Goal: Task Accomplishment & Management: Complete application form

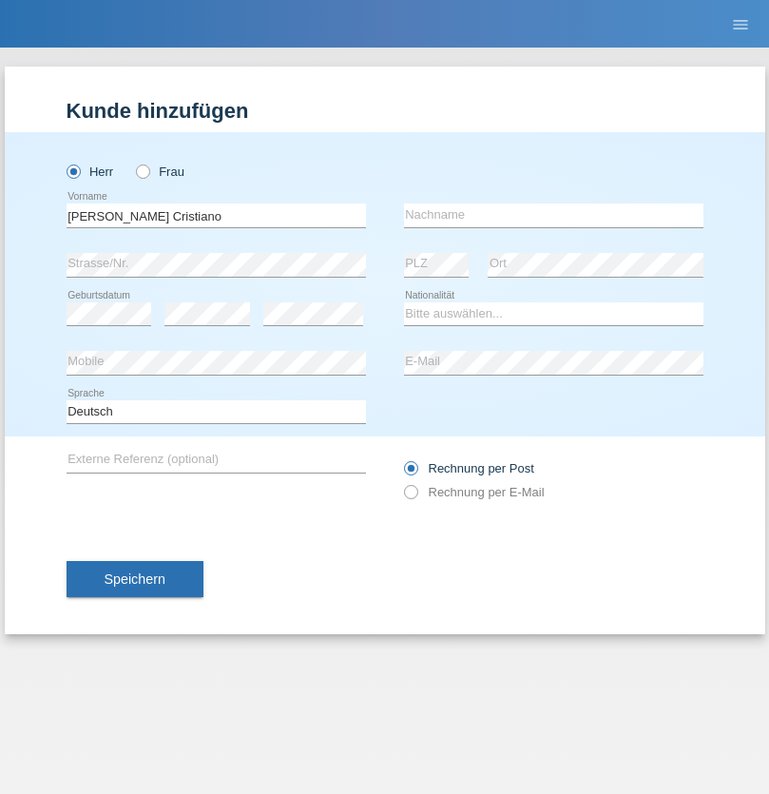
type input "[PERSON_NAME]"
click at [554, 215] on input "text" at bounding box center [554, 216] width 300 height 24
type input "[PERSON_NAME]"
select select "PT"
select select "C"
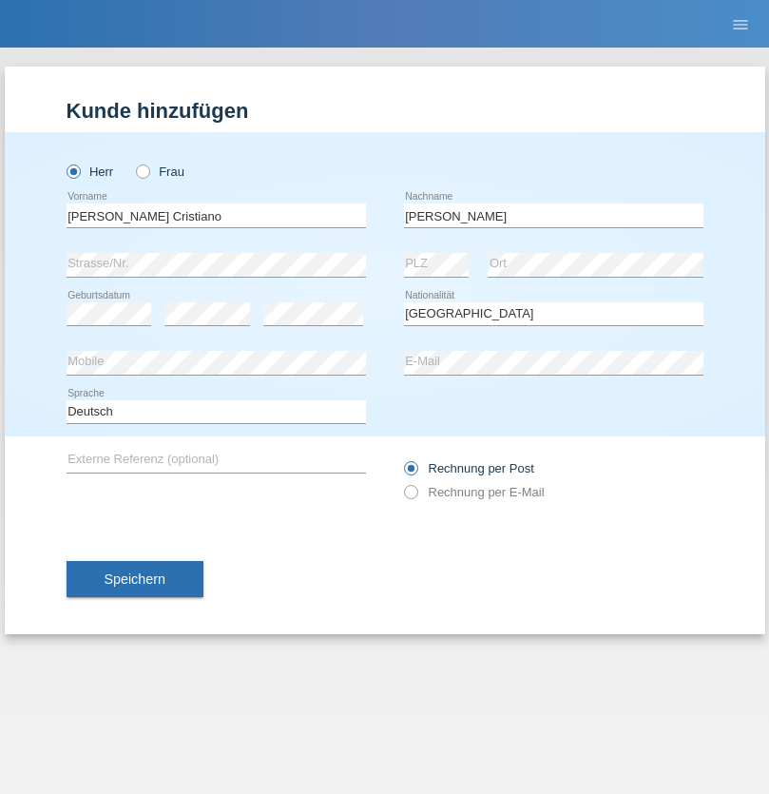
select select "23"
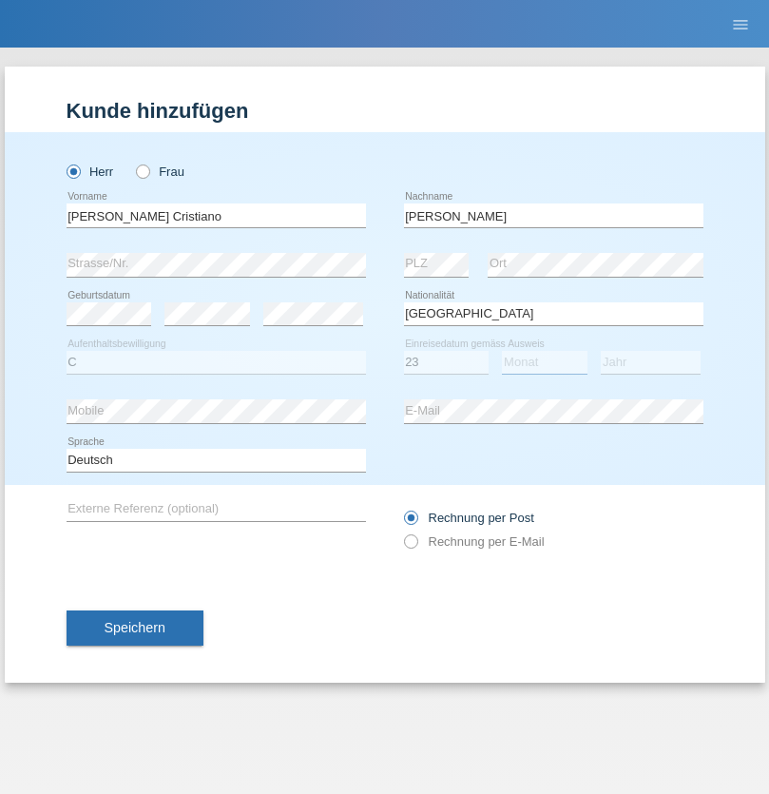
select select "05"
select select "2017"
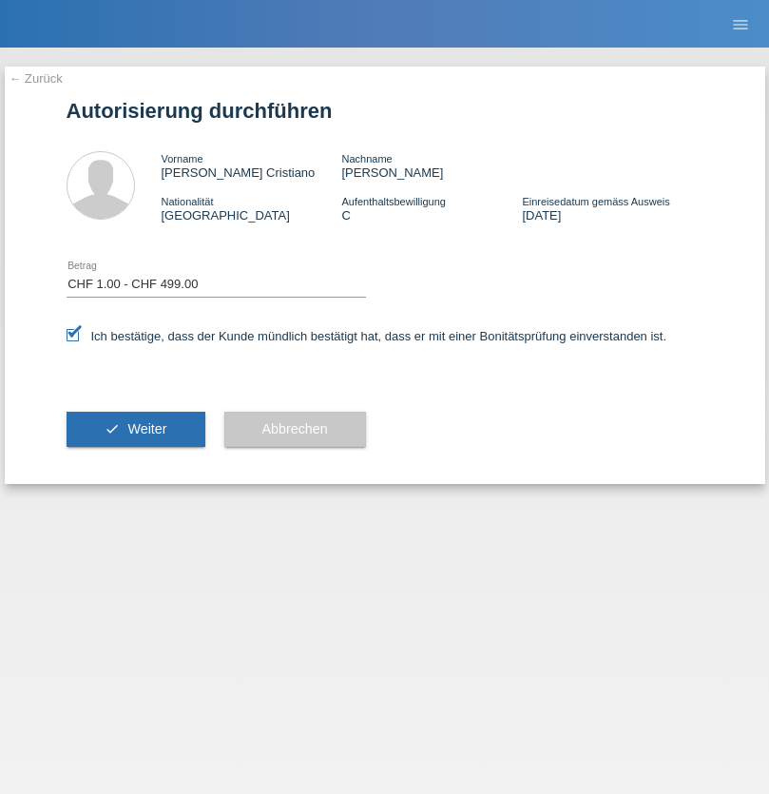
select select "1"
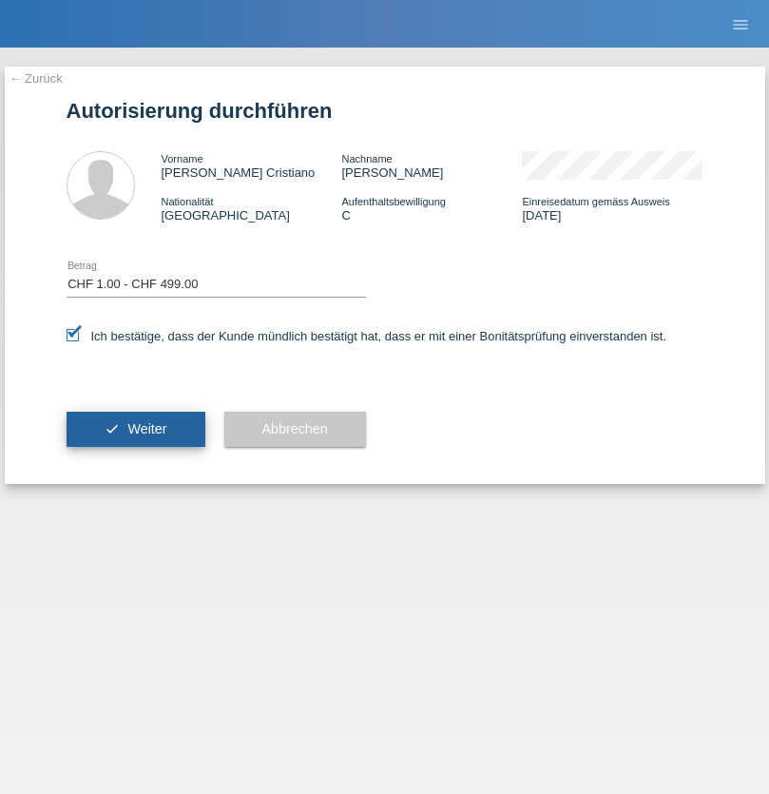
click at [135, 429] on span "Weiter" at bounding box center [146, 428] width 39 height 15
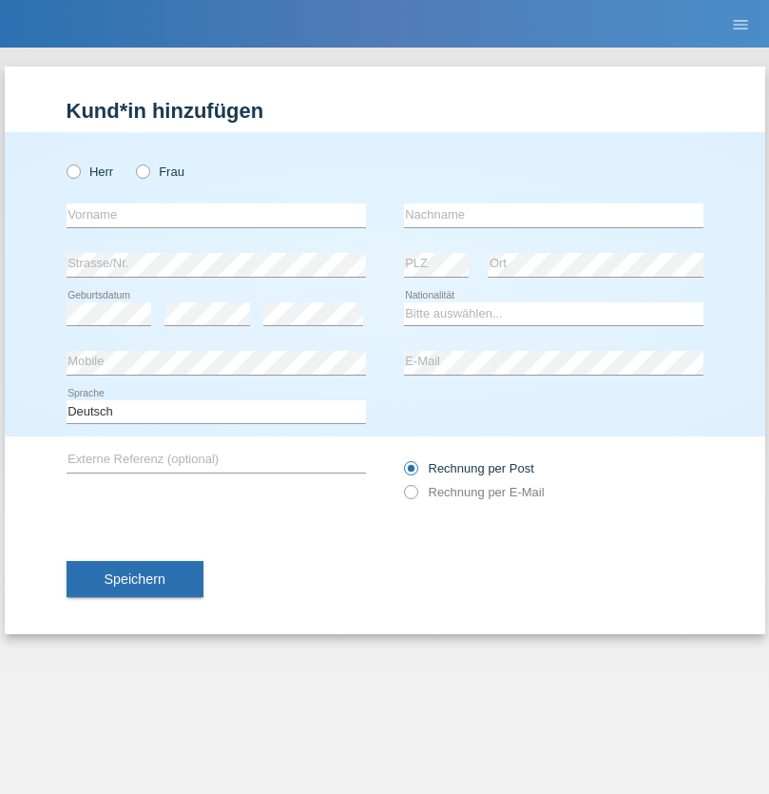
radio input "true"
click at [216, 215] on input "text" at bounding box center [217, 216] width 300 height 24
type input "Jörg"
click at [554, 215] on input "text" at bounding box center [554, 216] width 300 height 24
type input "Traksel"
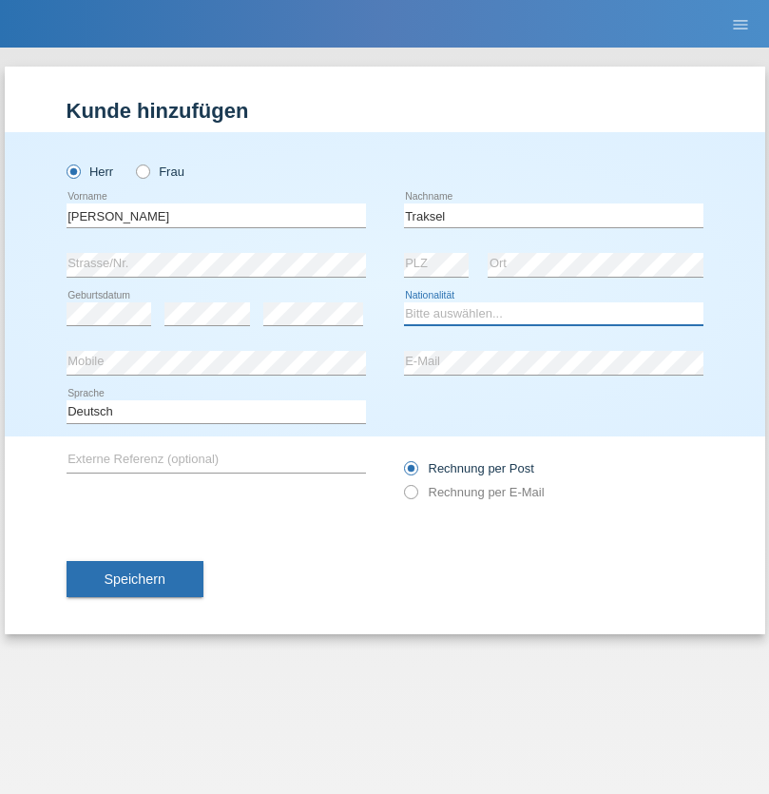
select select "DE"
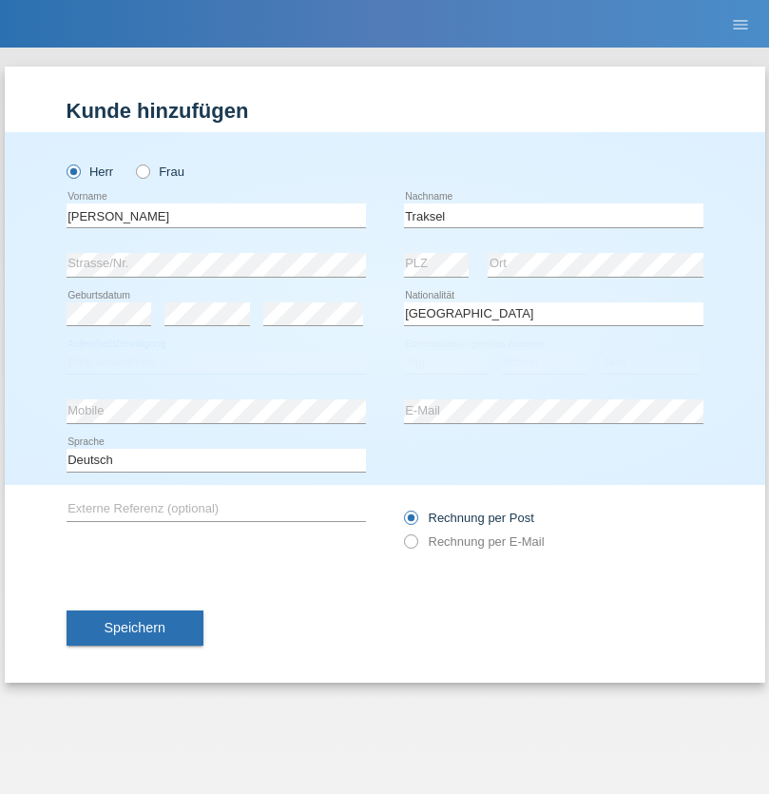
select select "C"
select select "01"
select select "07"
select select "2008"
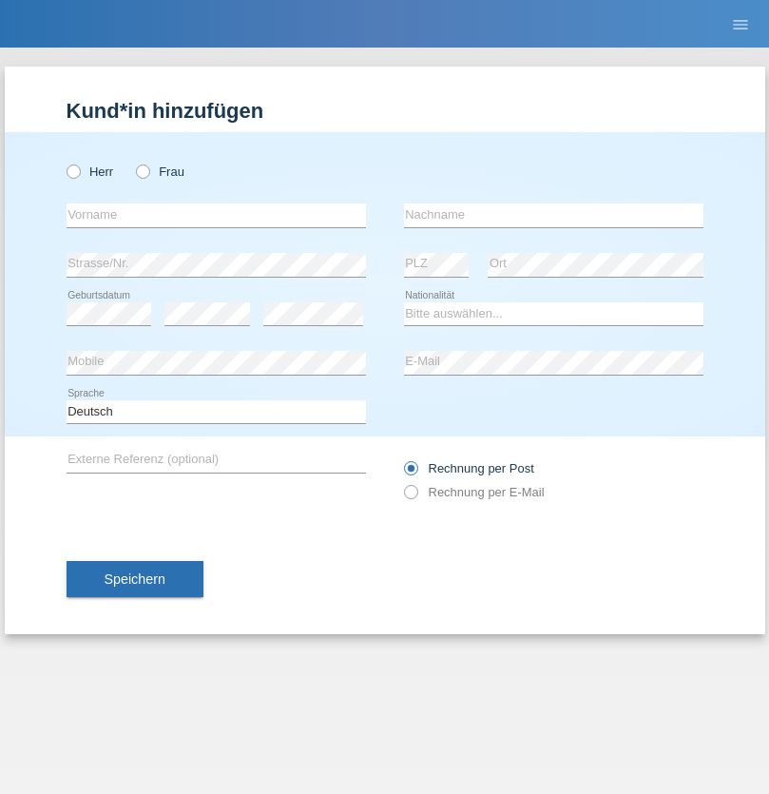
radio input "true"
click at [216, 215] on input "text" at bounding box center [217, 216] width 300 height 24
type input "Ketty"
click at [554, 215] on input "text" at bounding box center [554, 216] width 300 height 24
type input "Kalupnath"
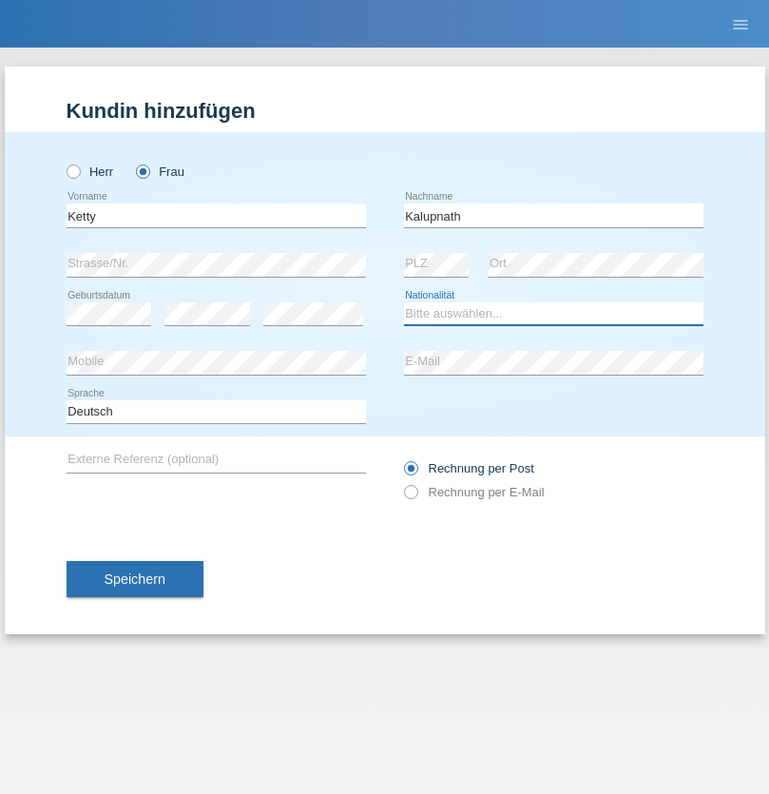
select select "CH"
radio input "true"
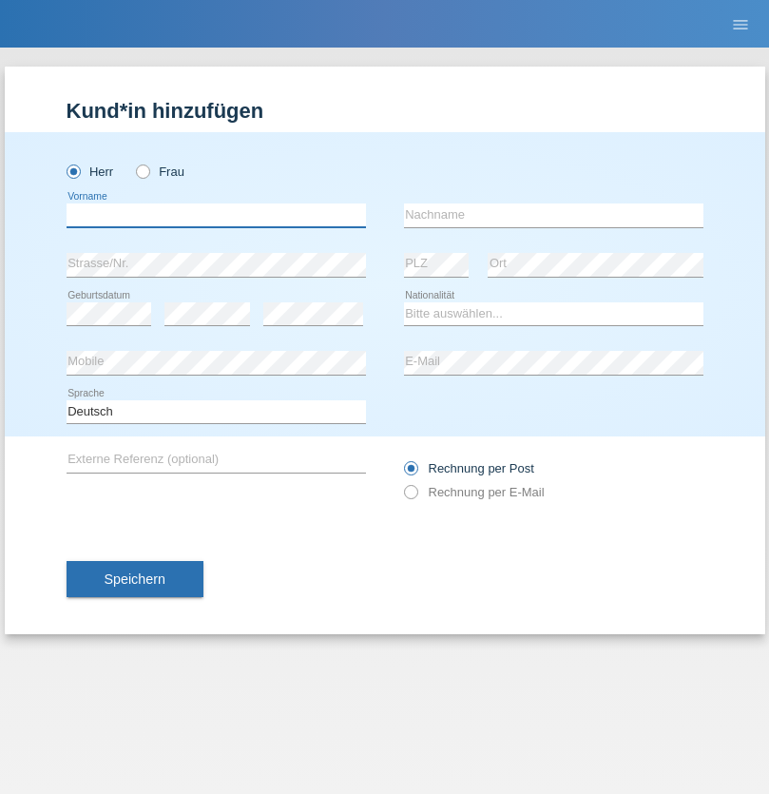
click at [216, 215] on input "text" at bounding box center [217, 216] width 300 height 24
type input "Franco"
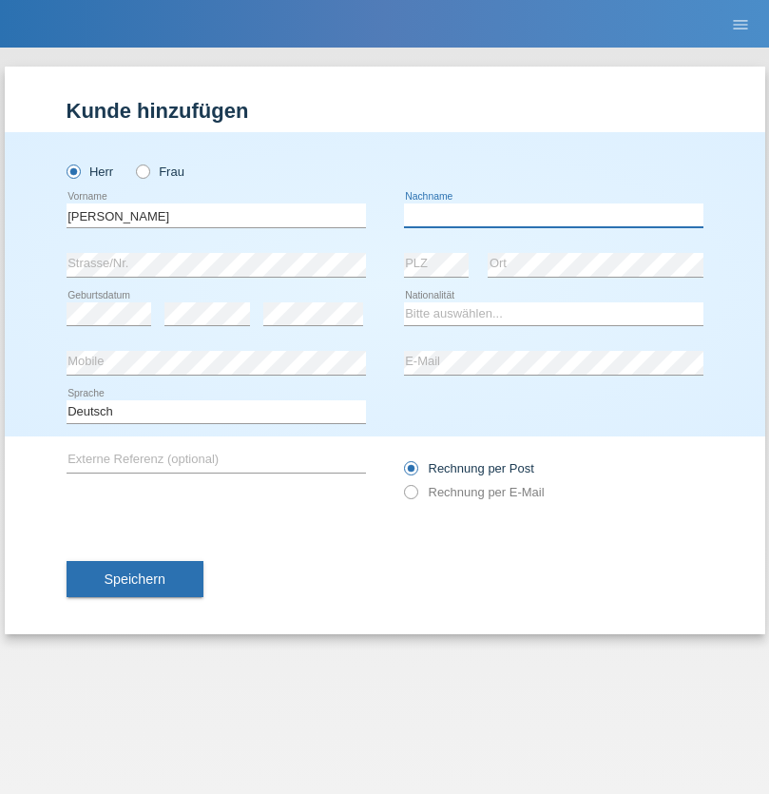
click at [554, 215] on input "text" at bounding box center [554, 216] width 300 height 24
type input "Mucha"
select select "CH"
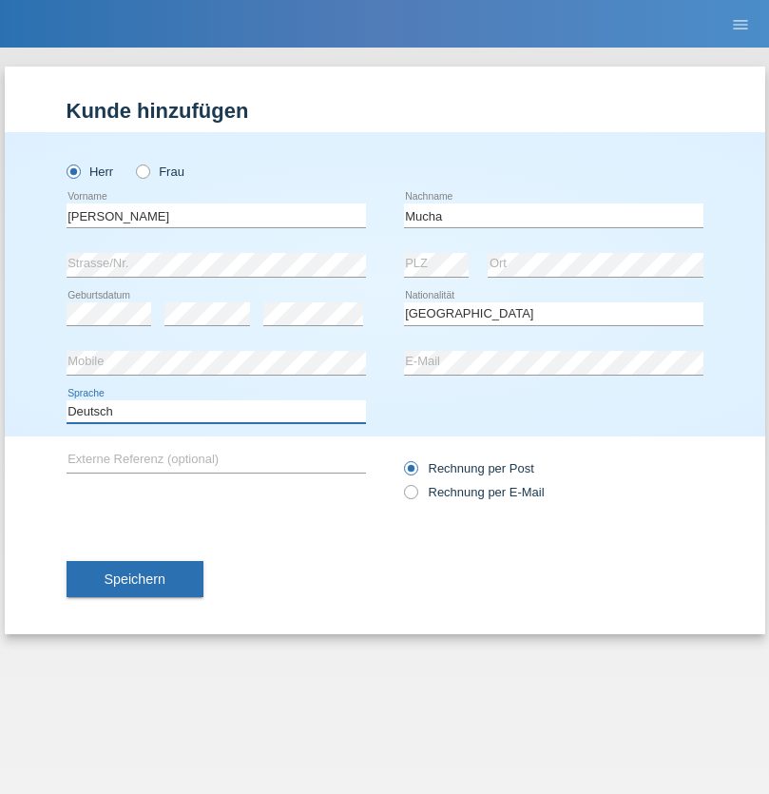
select select "en"
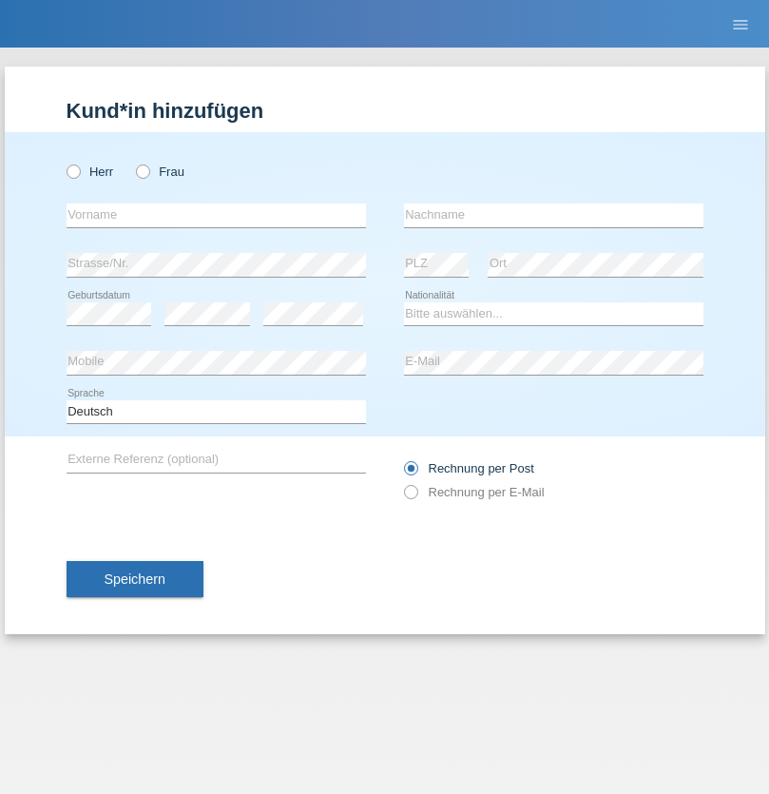
radio input "true"
click at [216, 215] on input "text" at bounding box center [217, 216] width 300 height 24
type input "Franziska"
click at [554, 215] on input "text" at bounding box center [554, 216] width 300 height 24
type input "Starke"
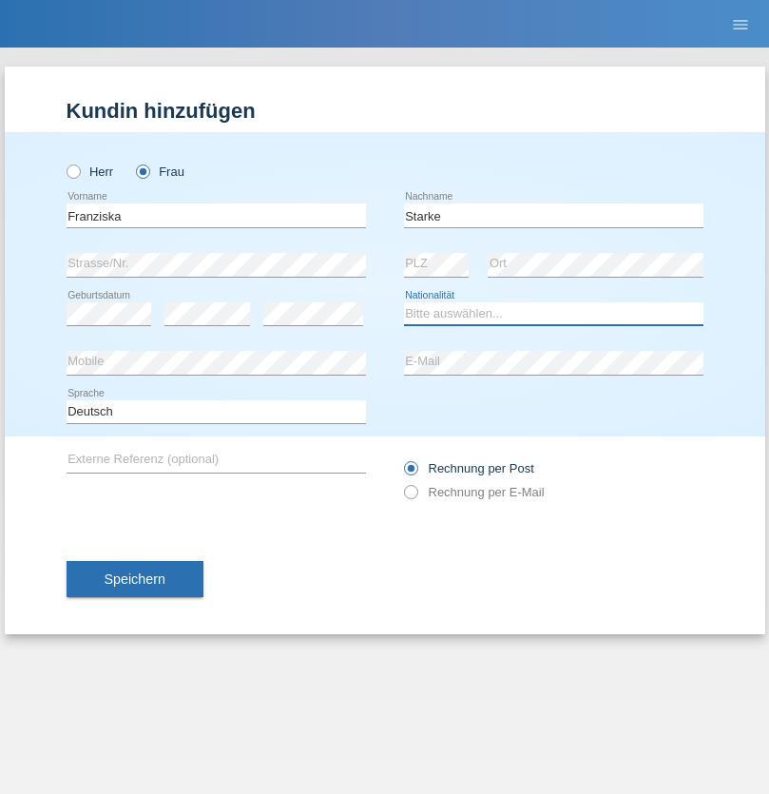
select select "DE"
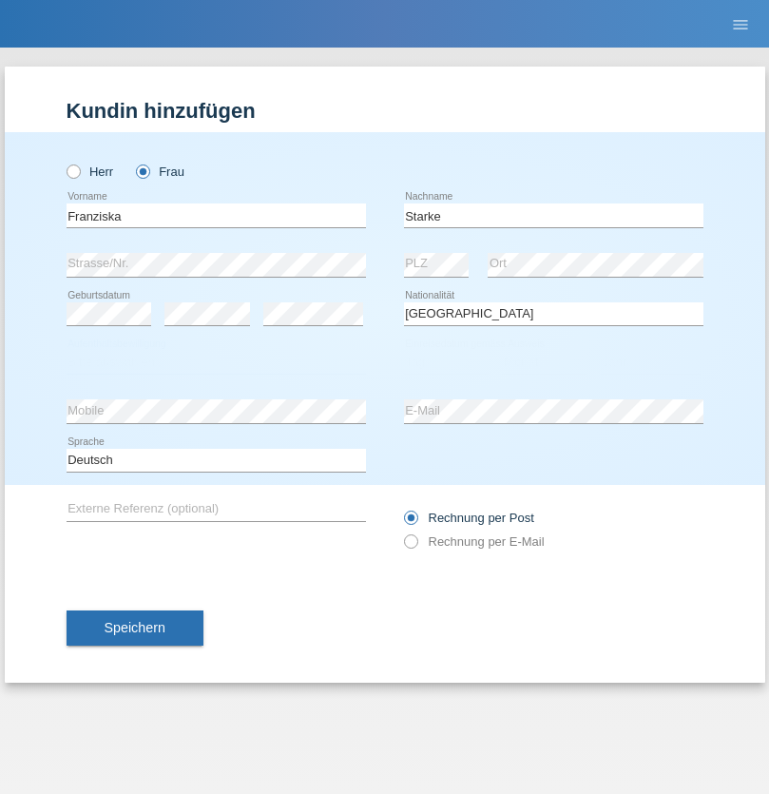
select select "C"
select select "01"
select select "03"
select select "1985"
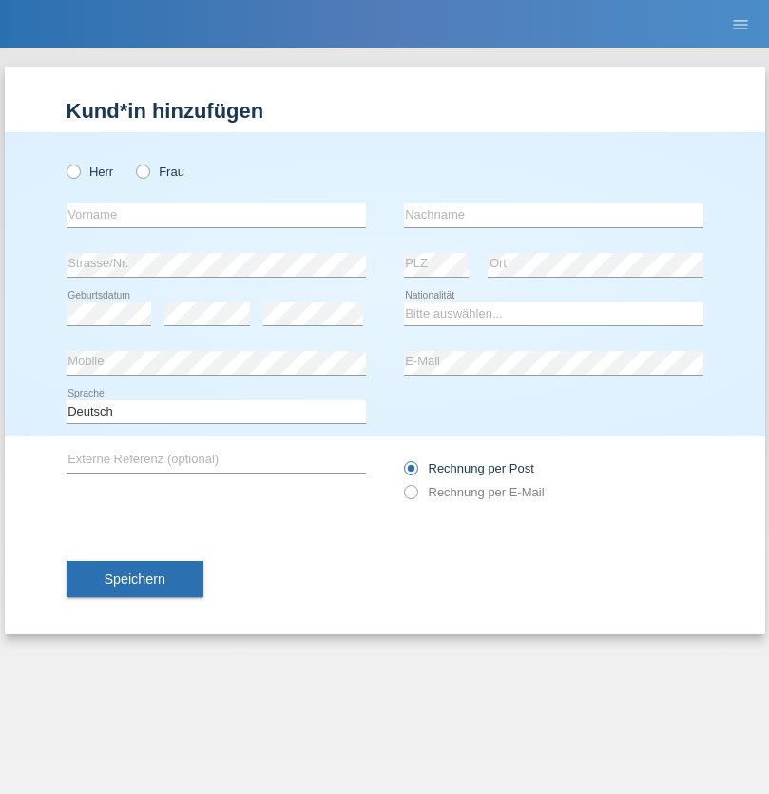
radio input "true"
click at [216, 215] on input "text" at bounding box center [217, 216] width 300 height 24
type input "Vedrana"
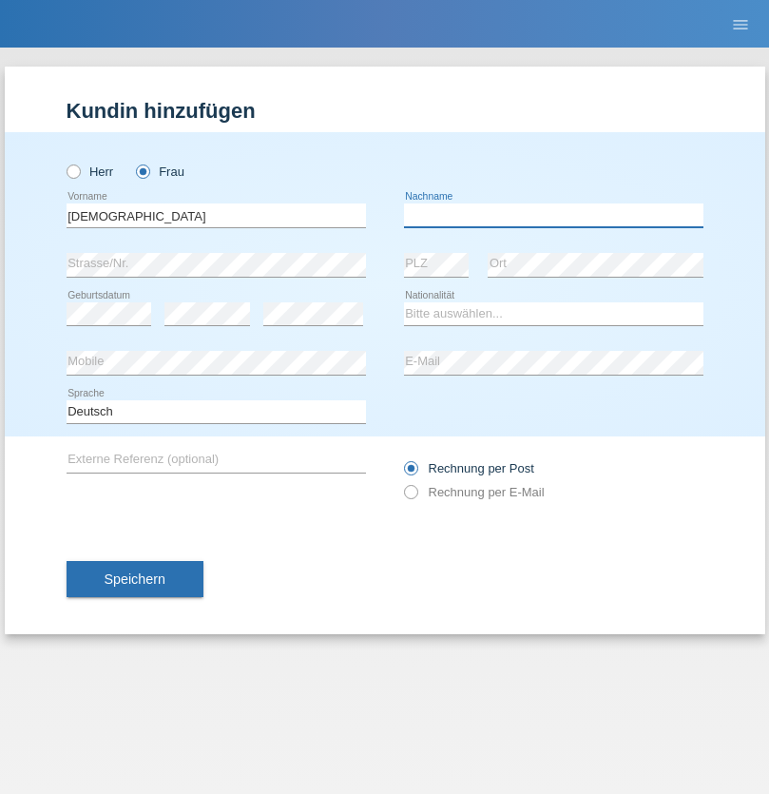
click at [554, 215] on input "text" at bounding box center [554, 216] width 300 height 24
type input "Cimbaljević"
select select "HR"
select select "C"
select select "12"
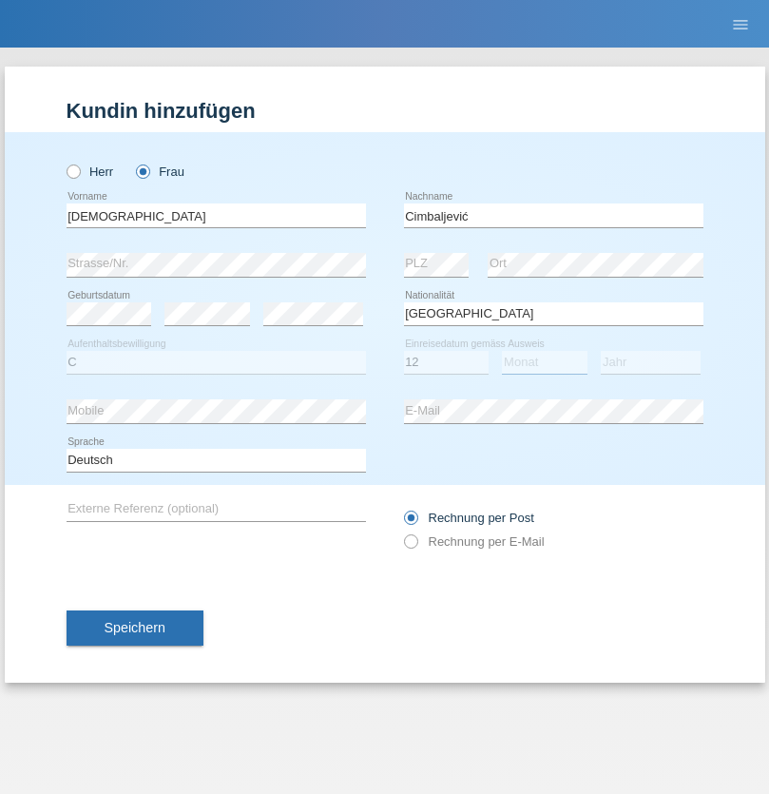
select select "08"
select select "2021"
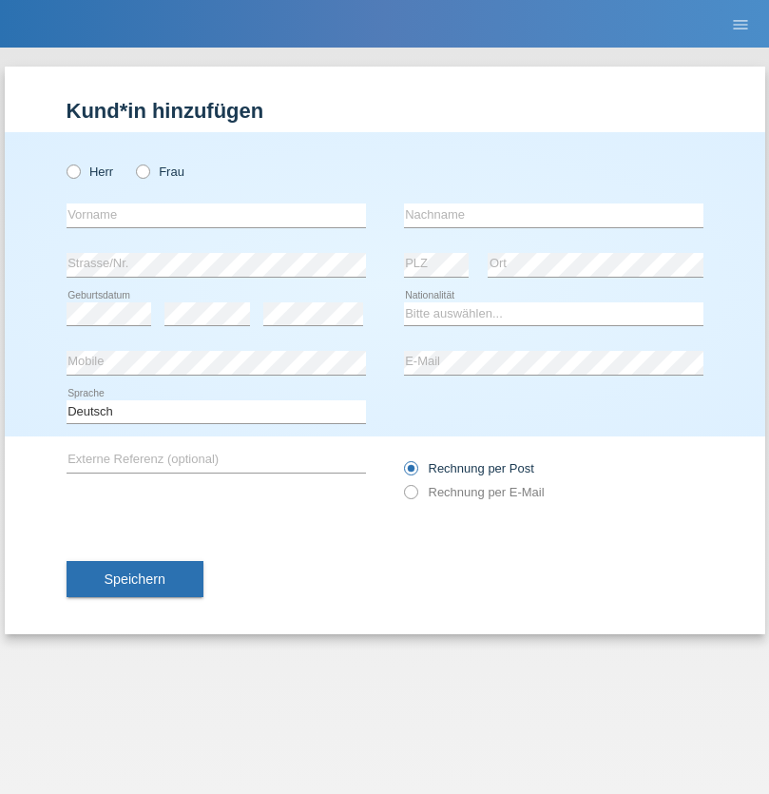
radio input "true"
click at [216, 215] on input "text" at bounding box center [217, 216] width 300 height 24
type input "Batsche"
click at [554, 215] on input "text" at bounding box center [554, 216] width 300 height 24
type input "Arifoska"
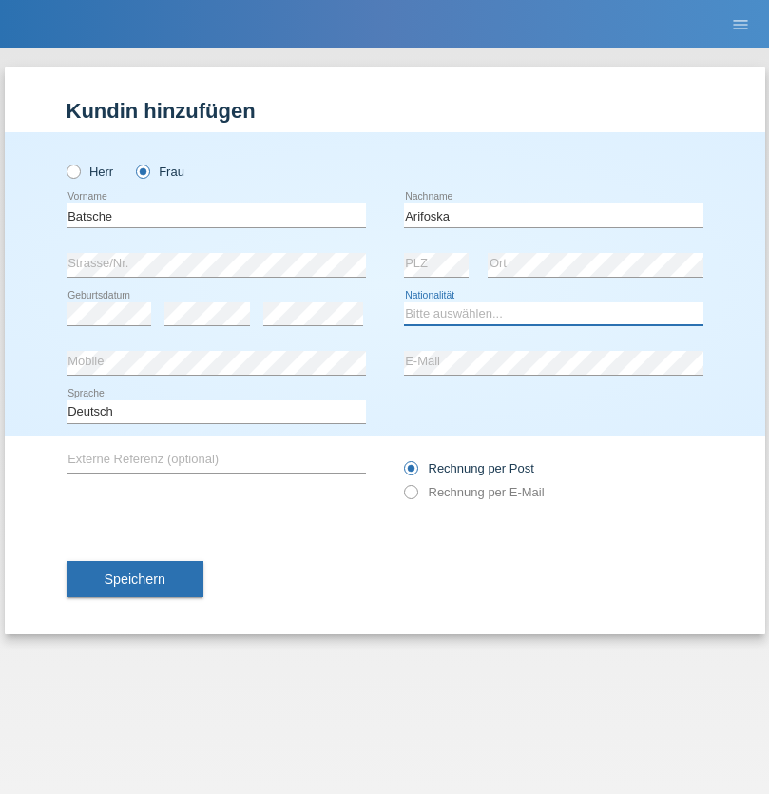
select select "CH"
radio input "true"
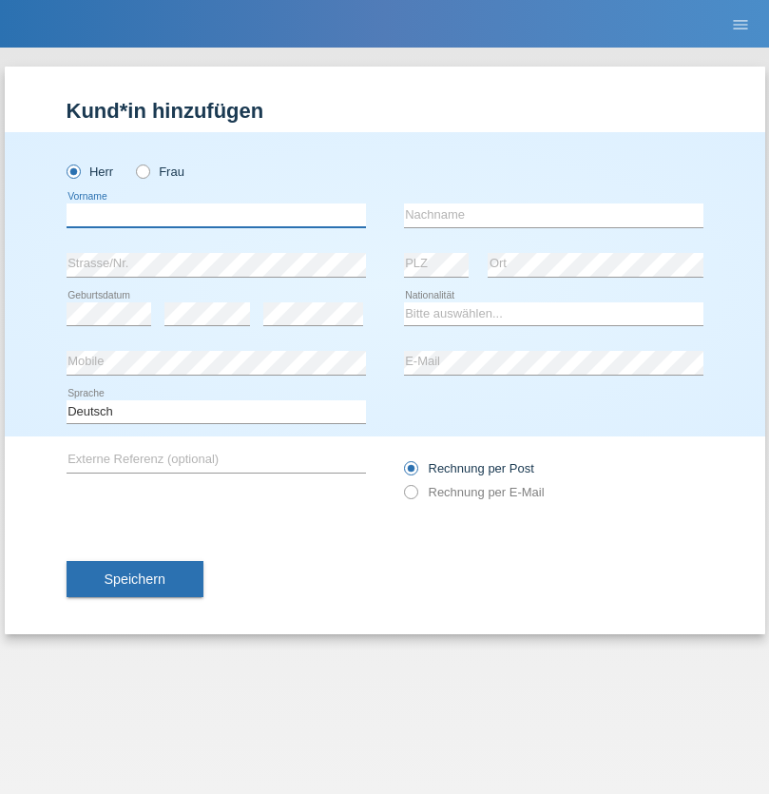
click at [216, 215] on input "text" at bounding box center [217, 216] width 300 height 24
type input "Emre"
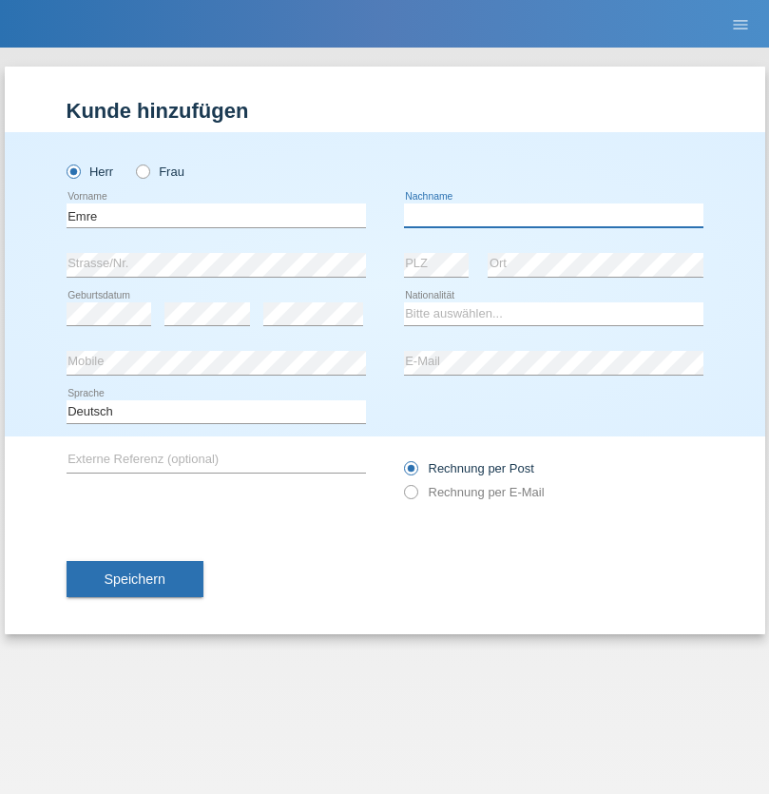
click at [554, 215] on input "text" at bounding box center [554, 216] width 300 height 24
type input "Uzun"
select select "CH"
